Goal: Entertainment & Leisure: Browse casually

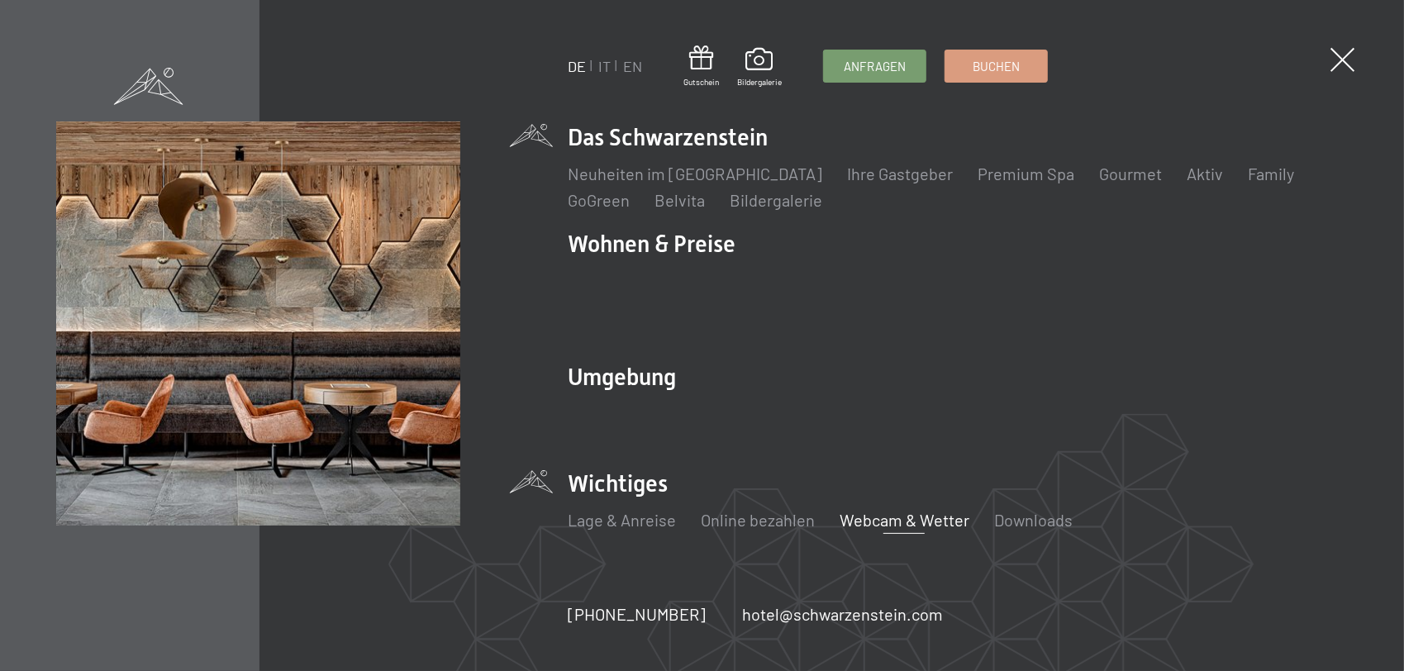
click at [898, 510] on link "Webcam & Wetter" at bounding box center [905, 520] width 130 height 20
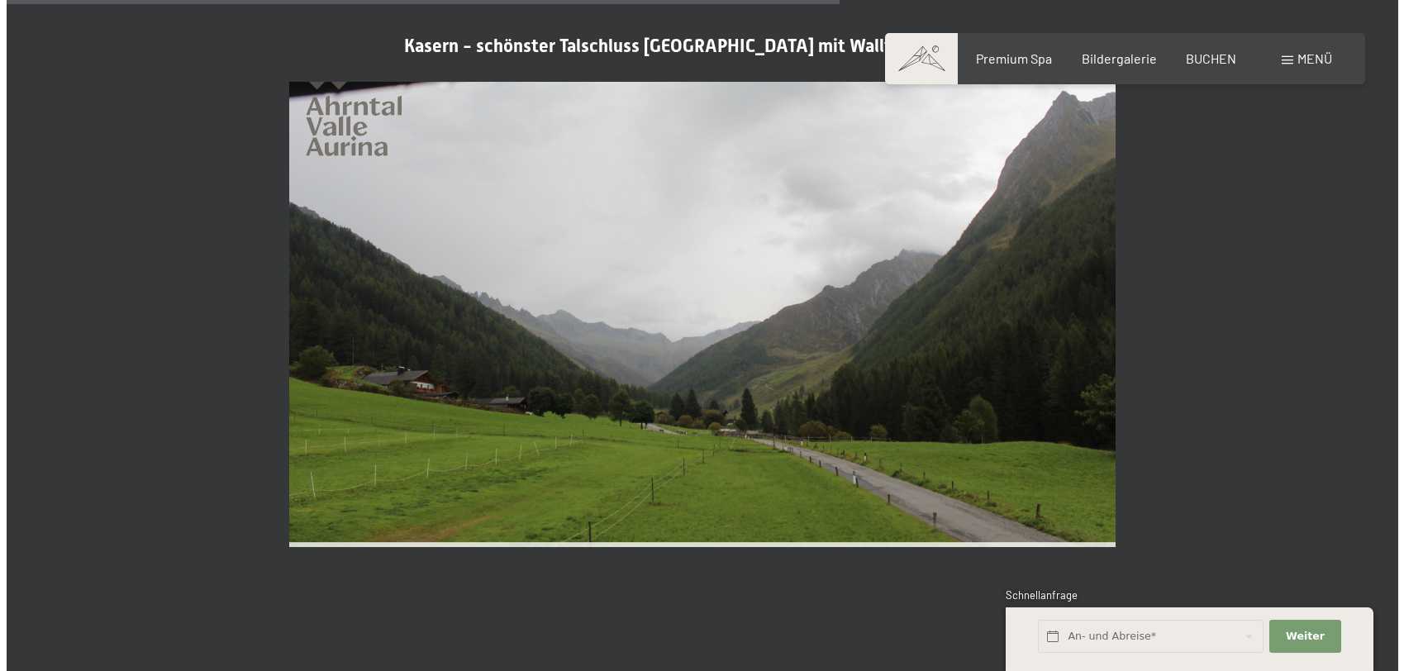
scroll to position [3553, 0]
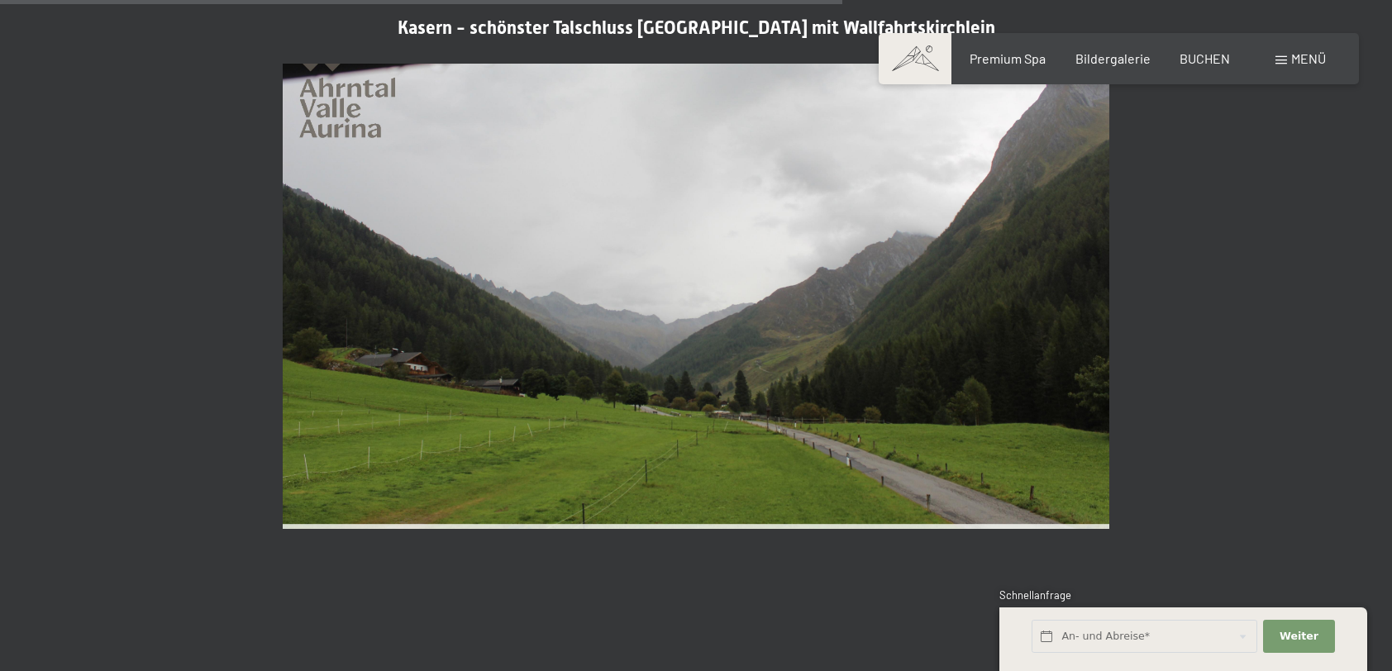
click at [1322, 55] on span "Menü" at bounding box center [1308, 58] width 35 height 16
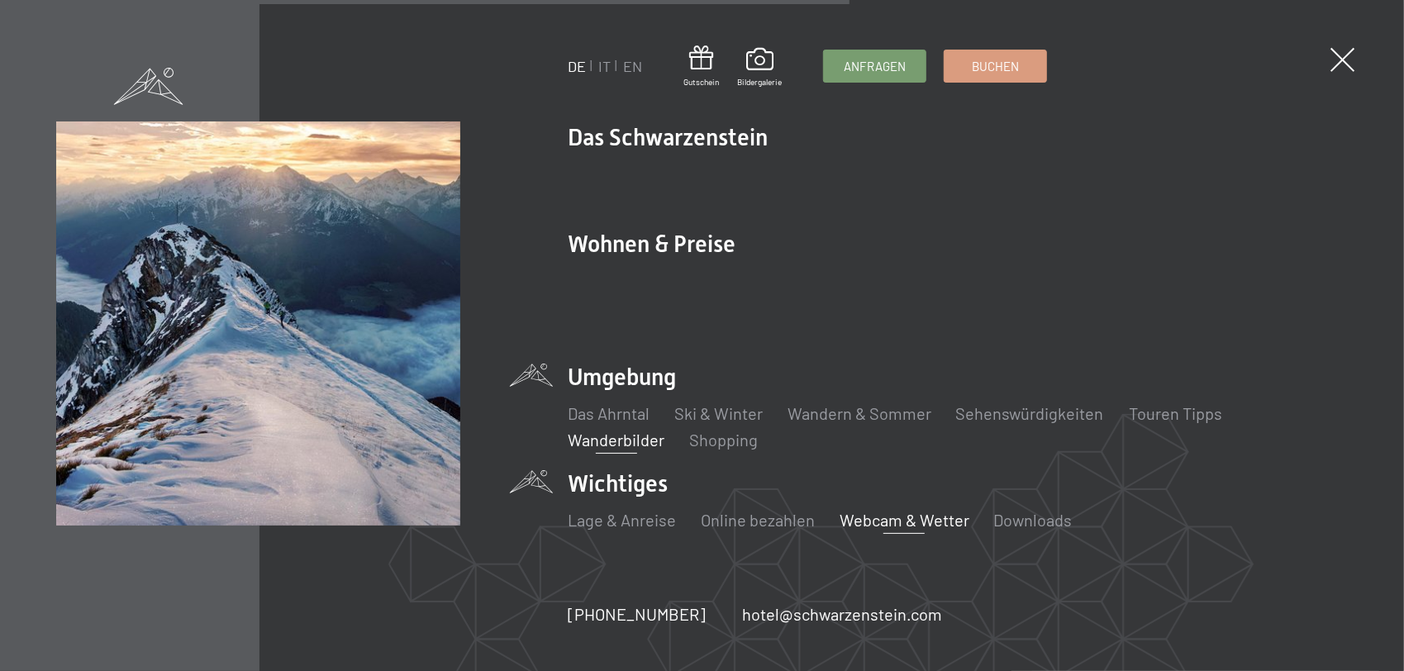
click at [621, 430] on link "Wanderbilder" at bounding box center [616, 440] width 97 height 20
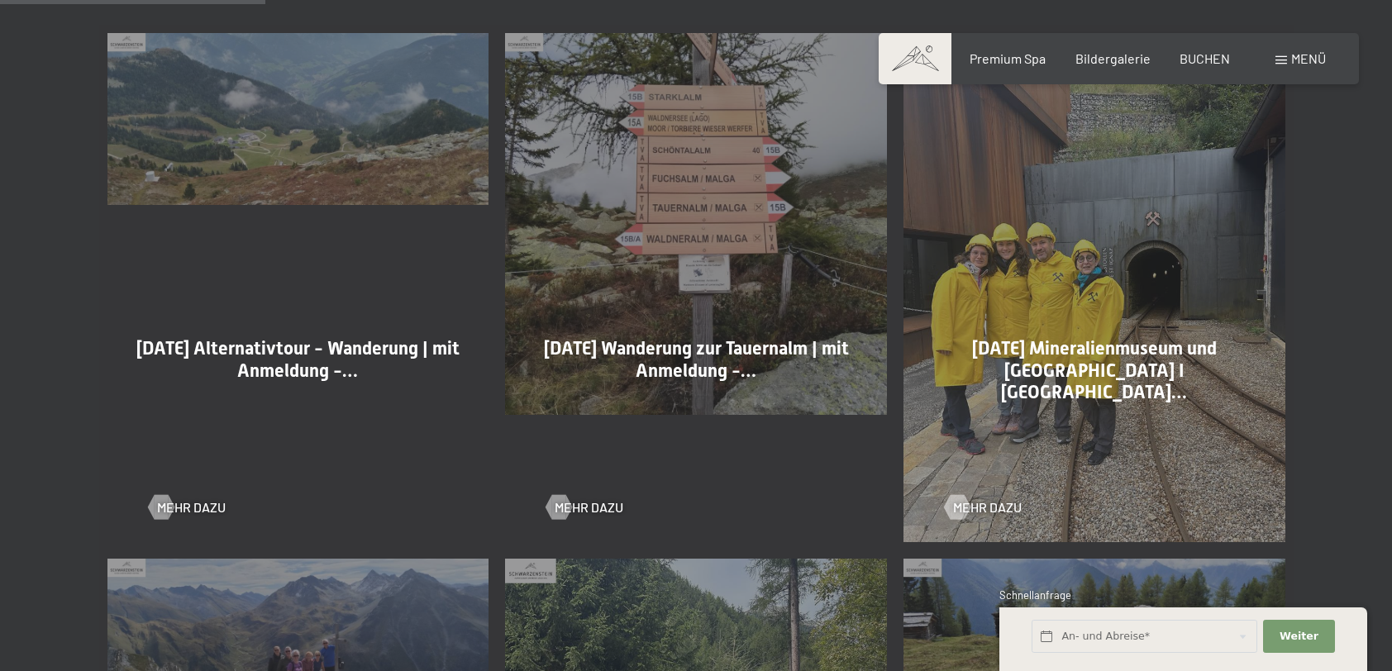
scroll to position [992, 0]
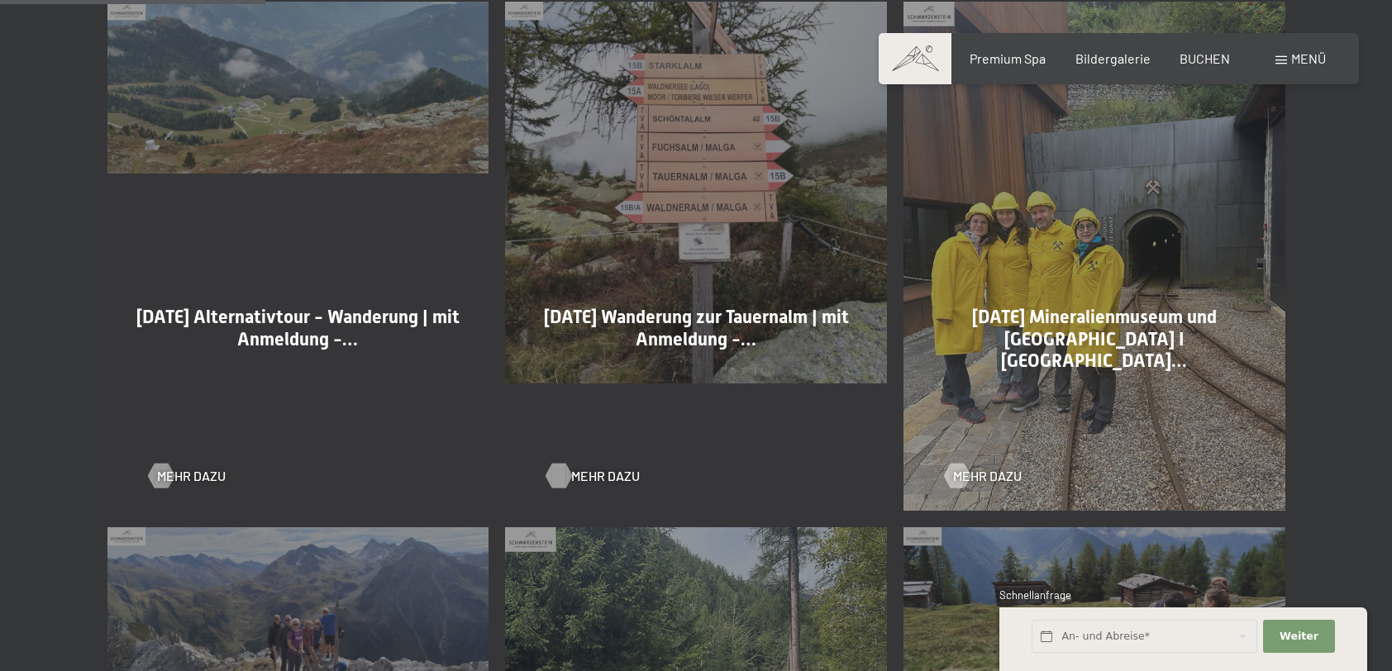
click at [564, 473] on div at bounding box center [559, 476] width 14 height 25
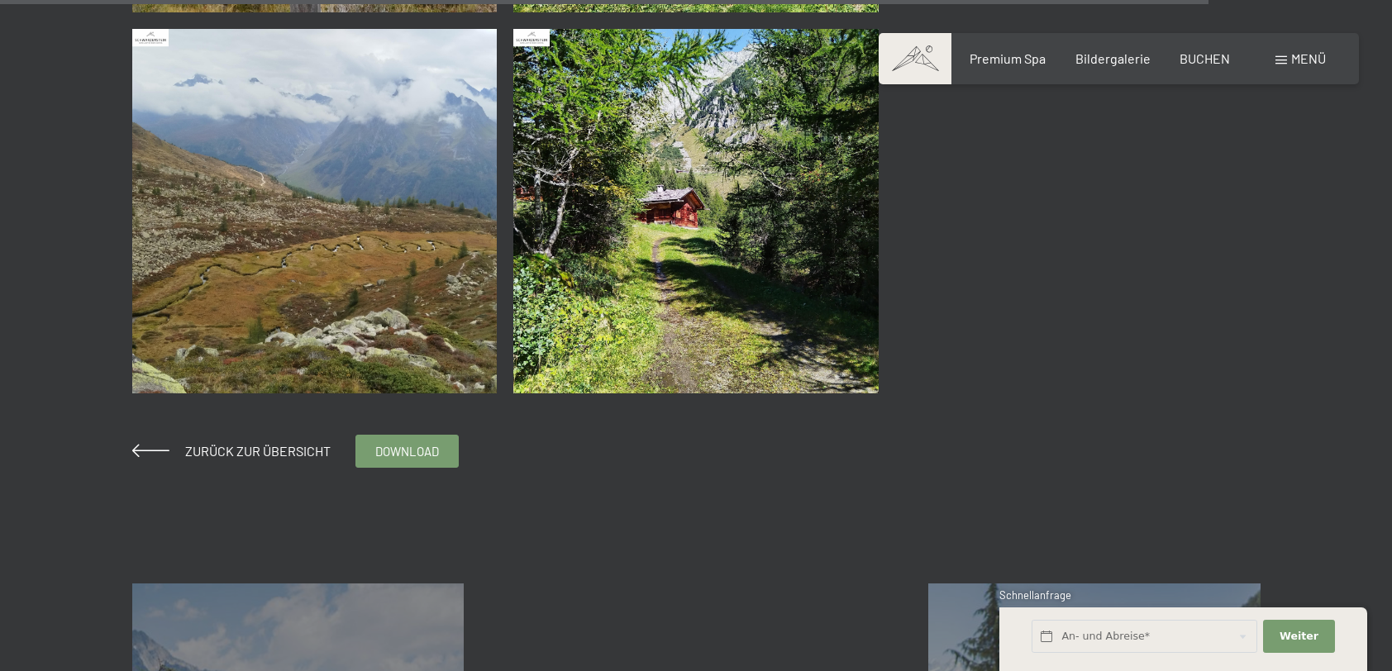
scroll to position [6858, 0]
